Goal: Transaction & Acquisition: Obtain resource

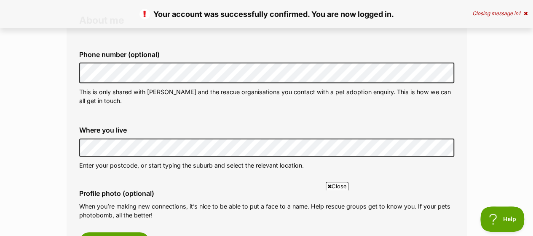
scroll to position [306, 0]
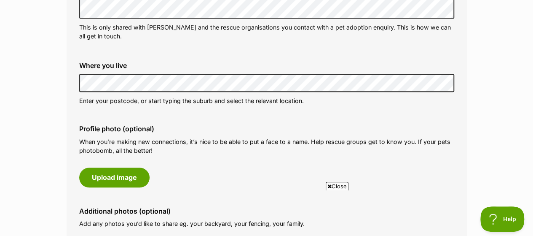
click at [153, 97] on p "Enter your postcode, or start typing the suburb and select the relevant locatio…" at bounding box center [266, 100] width 375 height 9
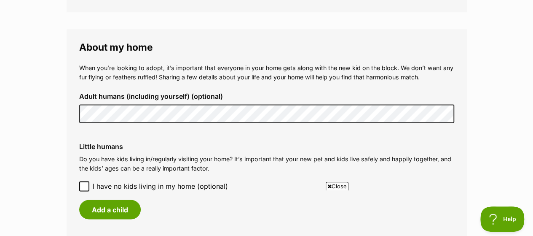
scroll to position [626, 0]
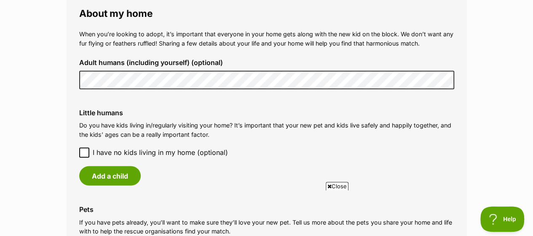
click at [85, 153] on icon at bounding box center [84, 152] width 6 height 6
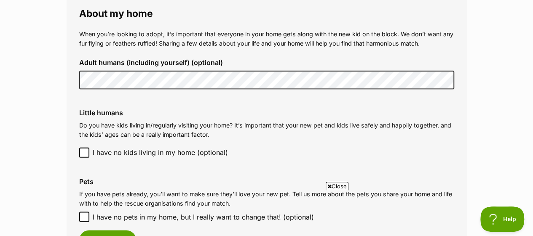
click at [22, 161] on main "My adopter profile Why do I need an adopter profile? Your adopter profile will …" at bounding box center [266, 12] width 533 height 1156
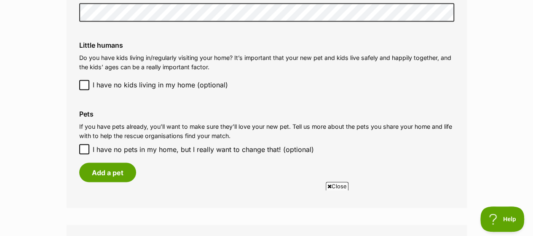
scroll to position [727, 0]
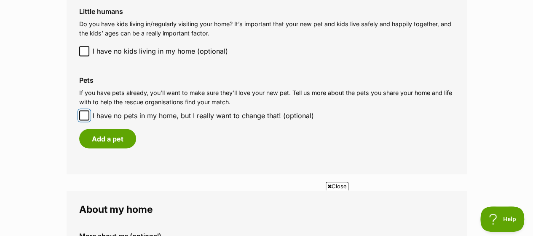
click at [80, 115] on input "I have no pets in my home, but I really want to change that! (optional)" at bounding box center [84, 115] width 10 height 10
checkbox input "true"
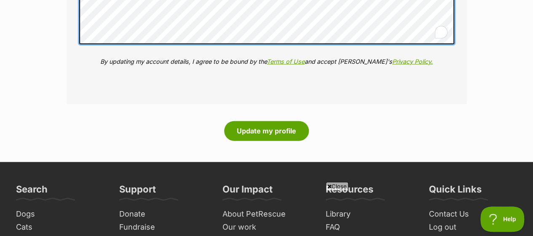
scroll to position [1012, 0]
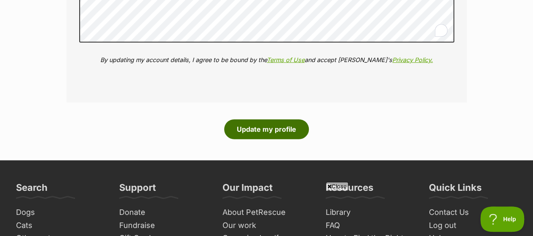
click at [278, 131] on button "Update my profile" at bounding box center [266, 128] width 85 height 19
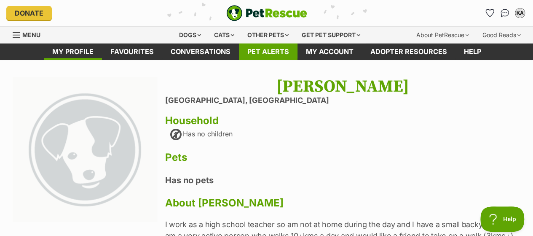
click at [254, 50] on link "Pet alerts" at bounding box center [268, 51] width 59 height 16
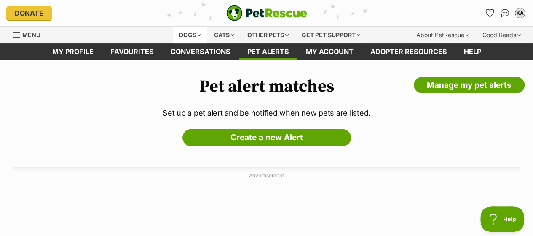
click at [197, 34] on div "Dogs" at bounding box center [190, 35] width 34 height 17
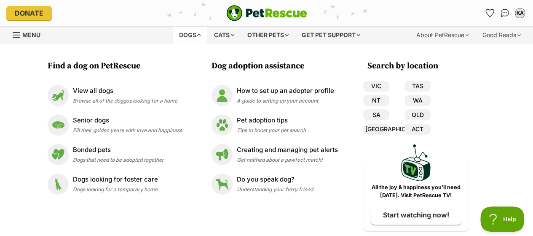
scroll to position [17, 0]
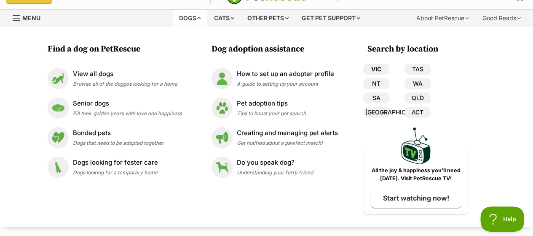
click at [371, 71] on link "VIC" at bounding box center [376, 69] width 26 height 11
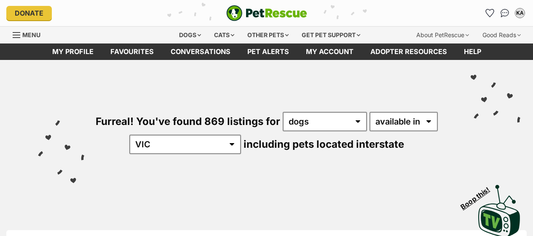
click at [244, 138] on span "including pets located interstate" at bounding box center [324, 144] width 161 height 12
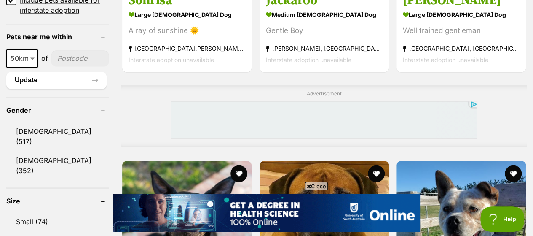
scroll to position [657, 0]
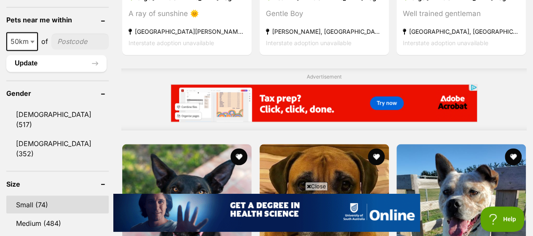
click at [29, 195] on link "Small (74)" at bounding box center [57, 204] width 102 height 18
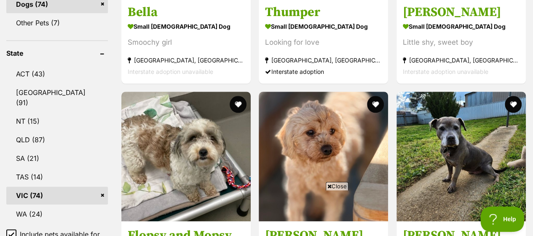
click at [341, 182] on span "Close" at bounding box center [337, 186] width 23 height 8
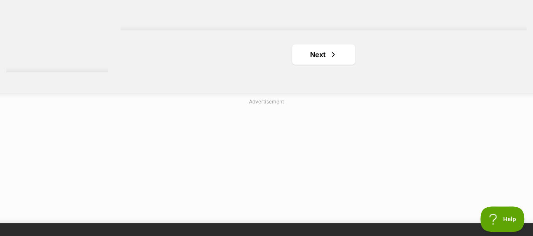
scroll to position [2019, 0]
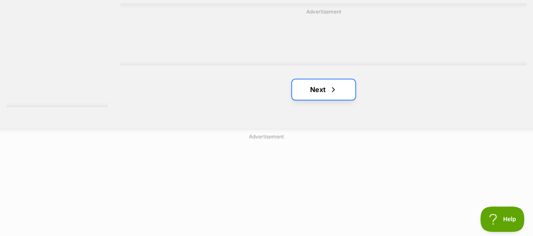
click at [311, 79] on link "Next" at bounding box center [323, 89] width 63 height 20
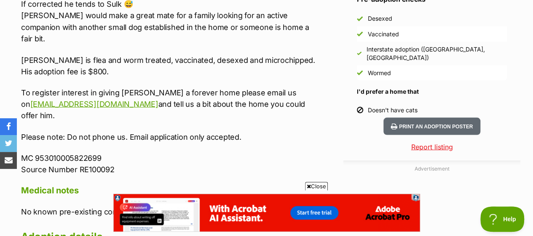
scroll to position [792, 0]
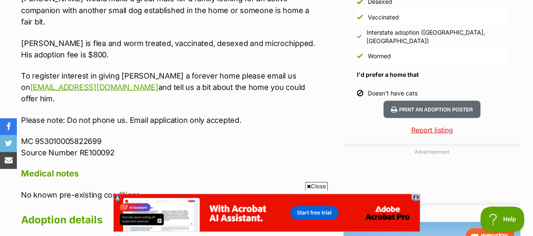
click at [276, 122] on div "About [PERSON_NAME] Our beautiful desexed [DEMOGRAPHIC_DATA] [PERSON_NAME] is r…" at bounding box center [169, 26] width 296 height 687
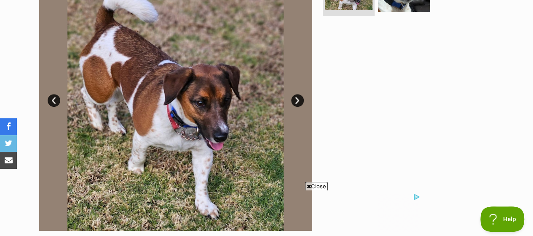
scroll to position [0, 0]
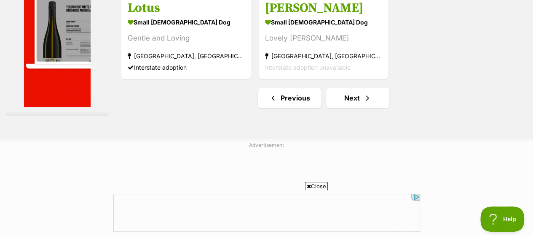
scroll to position [2042, 0]
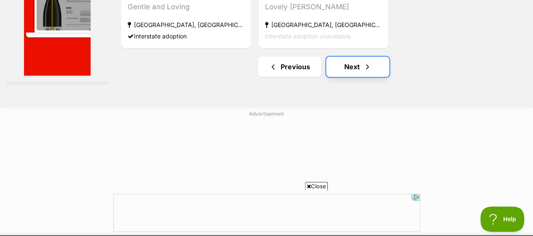
click at [349, 56] on link "Next" at bounding box center [357, 66] width 63 height 20
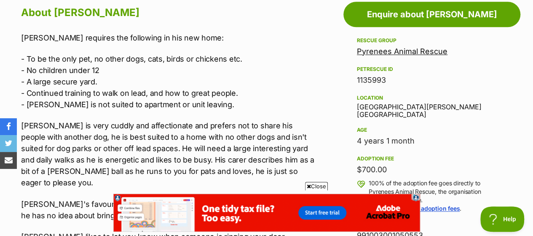
click at [244, 83] on p "- To be the only pet, no other dogs, cats, birds or chickens etc. - No children…" at bounding box center [169, 81] width 296 height 57
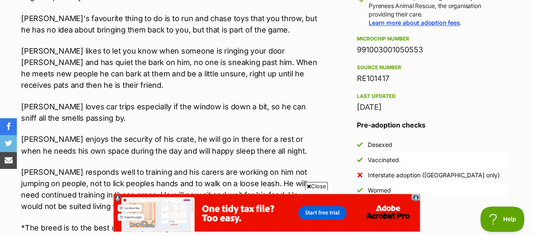
scroll to position [674, 0]
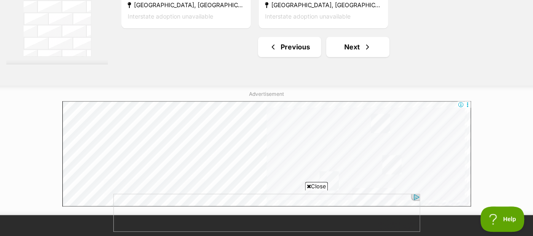
scroll to position [2158, 0]
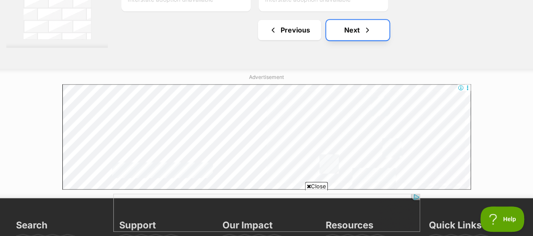
click at [345, 20] on link "Next" at bounding box center [357, 30] width 63 height 20
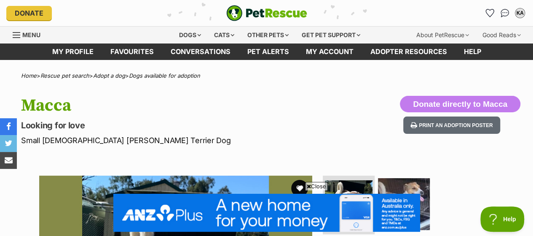
scroll to position [207, 0]
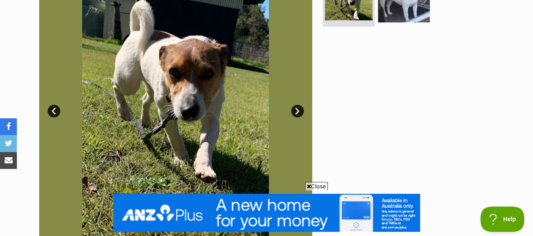
click at [166, 63] on img at bounding box center [175, 104] width 273 height 273
click at [292, 108] on link "Next" at bounding box center [297, 111] width 13 height 13
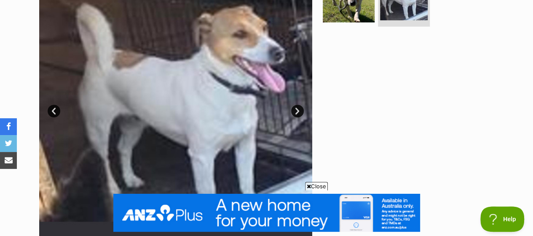
click at [293, 109] on link "Next" at bounding box center [297, 111] width 13 height 13
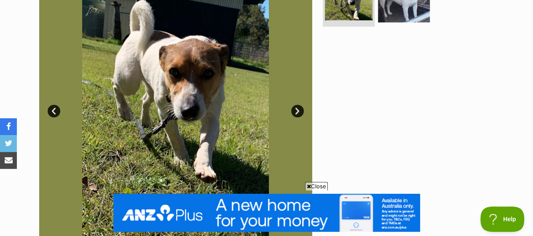
click at [332, 105] on div at bounding box center [407, 104] width 173 height 273
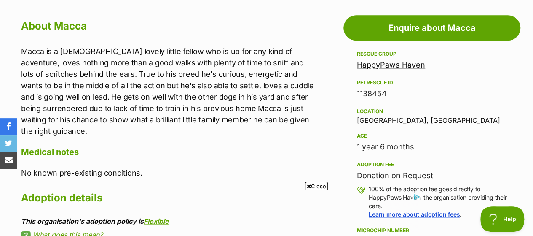
scroll to position [466, 0]
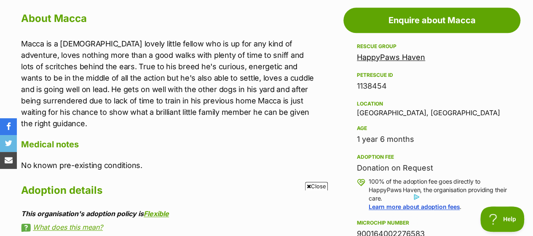
click at [121, 98] on p "Macca is a 16 month old lovely little fellow who is up for any kind of adventur…" at bounding box center [169, 83] width 296 height 91
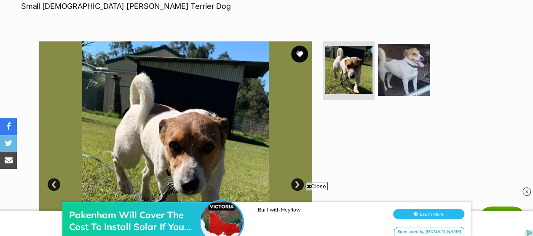
scroll to position [0, 0]
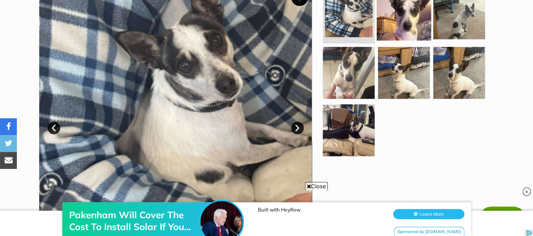
click at [405, 16] on img at bounding box center [404, 13] width 54 height 54
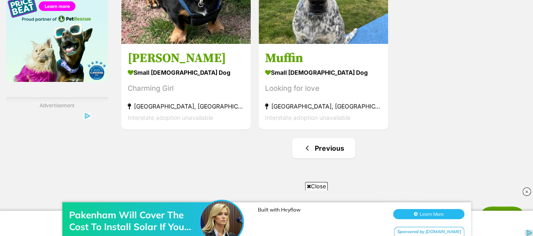
scroll to position [1432, 0]
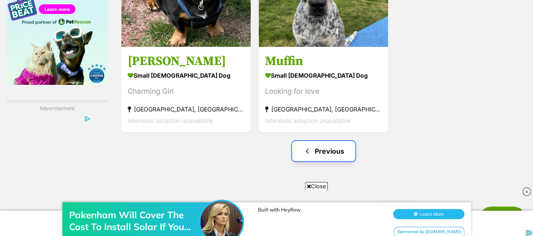
click at [333, 141] on link "Previous" at bounding box center [323, 151] width 63 height 20
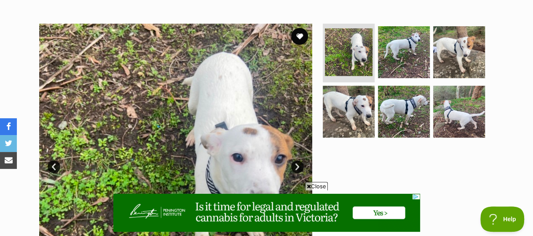
scroll to position [169, 0]
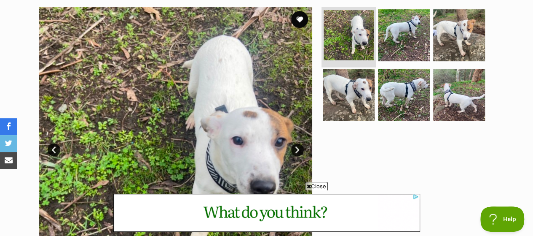
click at [341, 53] on img at bounding box center [349, 35] width 50 height 50
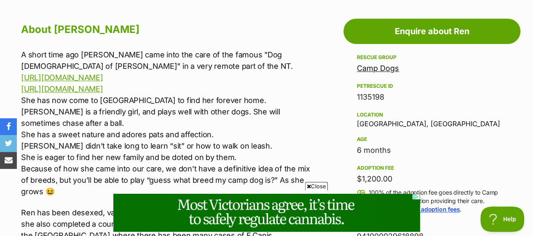
scroll to position [472, 0]
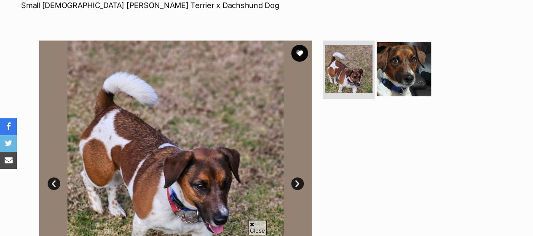
click at [410, 67] on img at bounding box center [404, 68] width 54 height 54
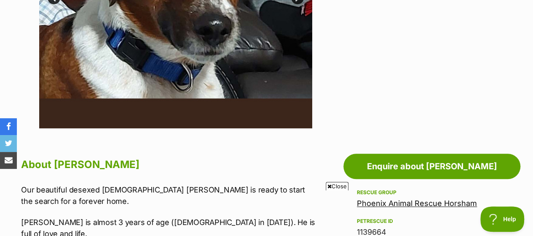
click at [332, 187] on span "Close" at bounding box center [337, 186] width 23 height 8
click at [272, 170] on h2 "About [PERSON_NAME]" at bounding box center [169, 164] width 296 height 19
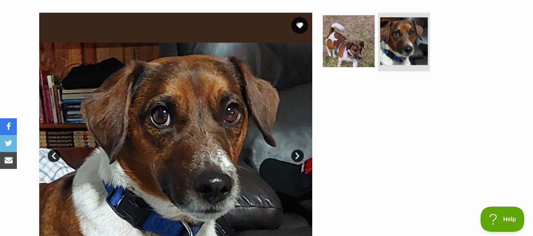
scroll to position [165, 0]
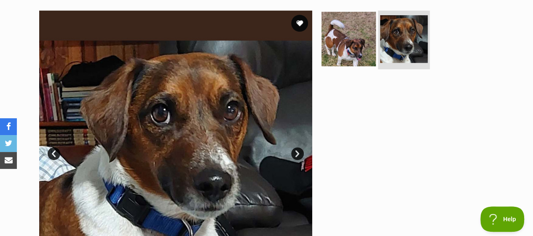
click at [358, 42] on img at bounding box center [349, 38] width 54 height 54
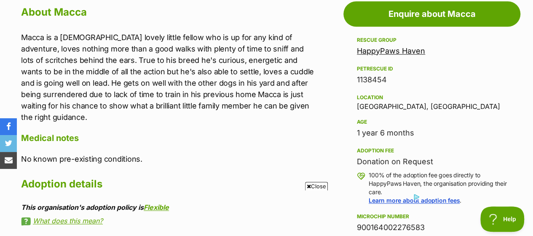
scroll to position [419, 0]
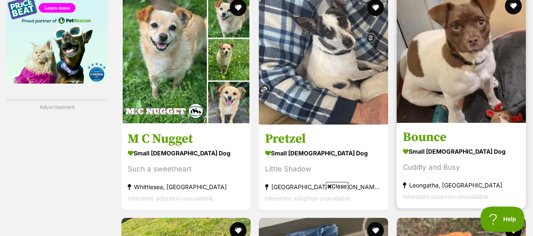
scroll to position [1440, 0]
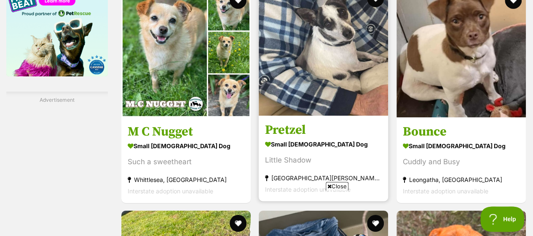
click at [326, 55] on img at bounding box center [323, 50] width 129 height 129
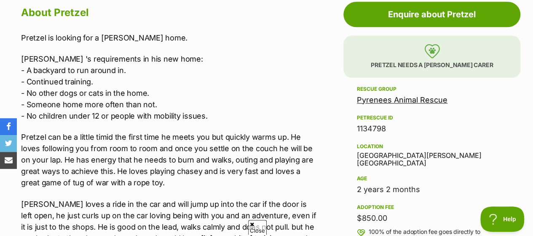
click at [227, 70] on p "[PERSON_NAME] 's requirements in his new home: - A backyard to run around in. -…" at bounding box center [169, 87] width 296 height 68
